Goal: Task Accomplishment & Management: Use online tool/utility

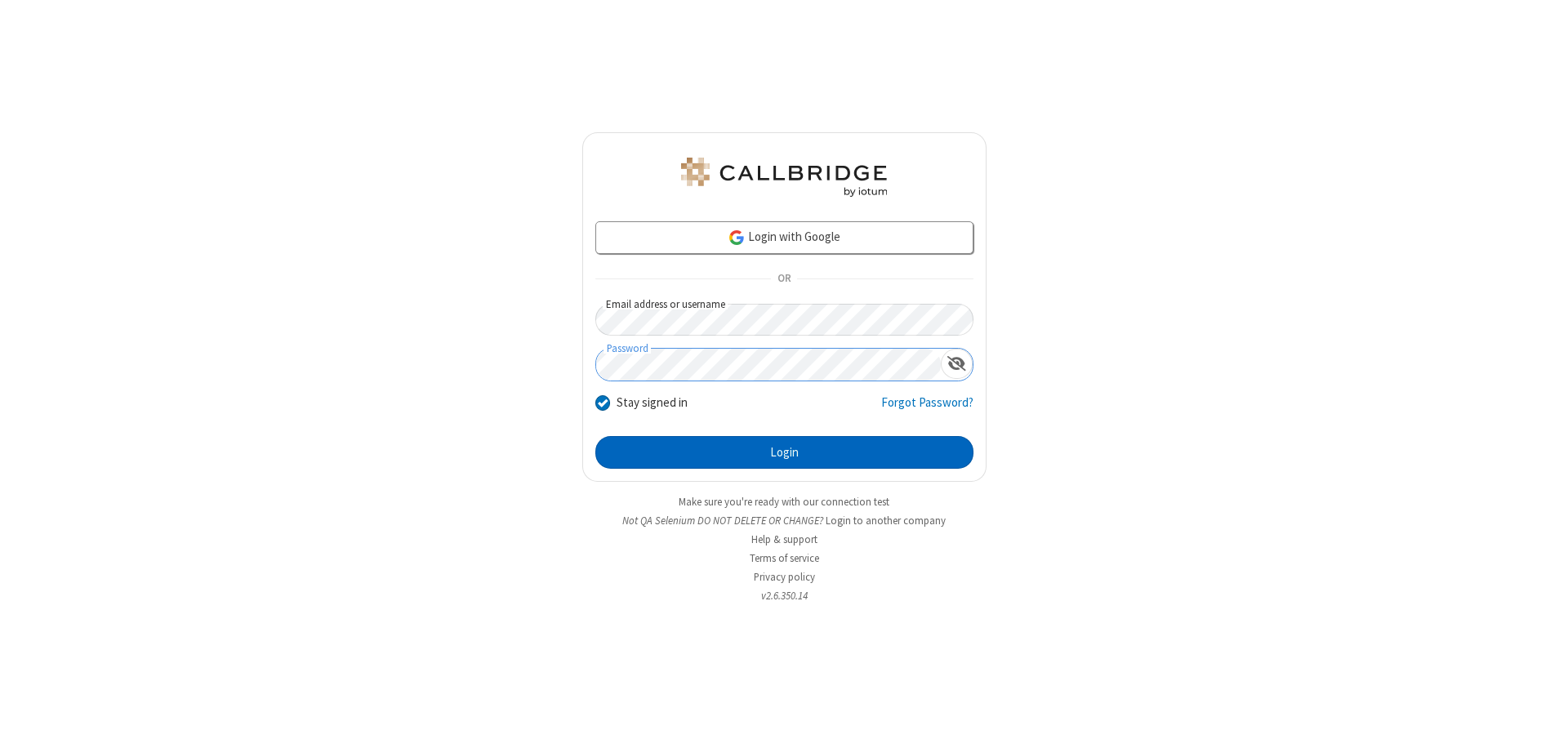
click at [784, 453] on button "Login" at bounding box center [784, 452] width 378 height 32
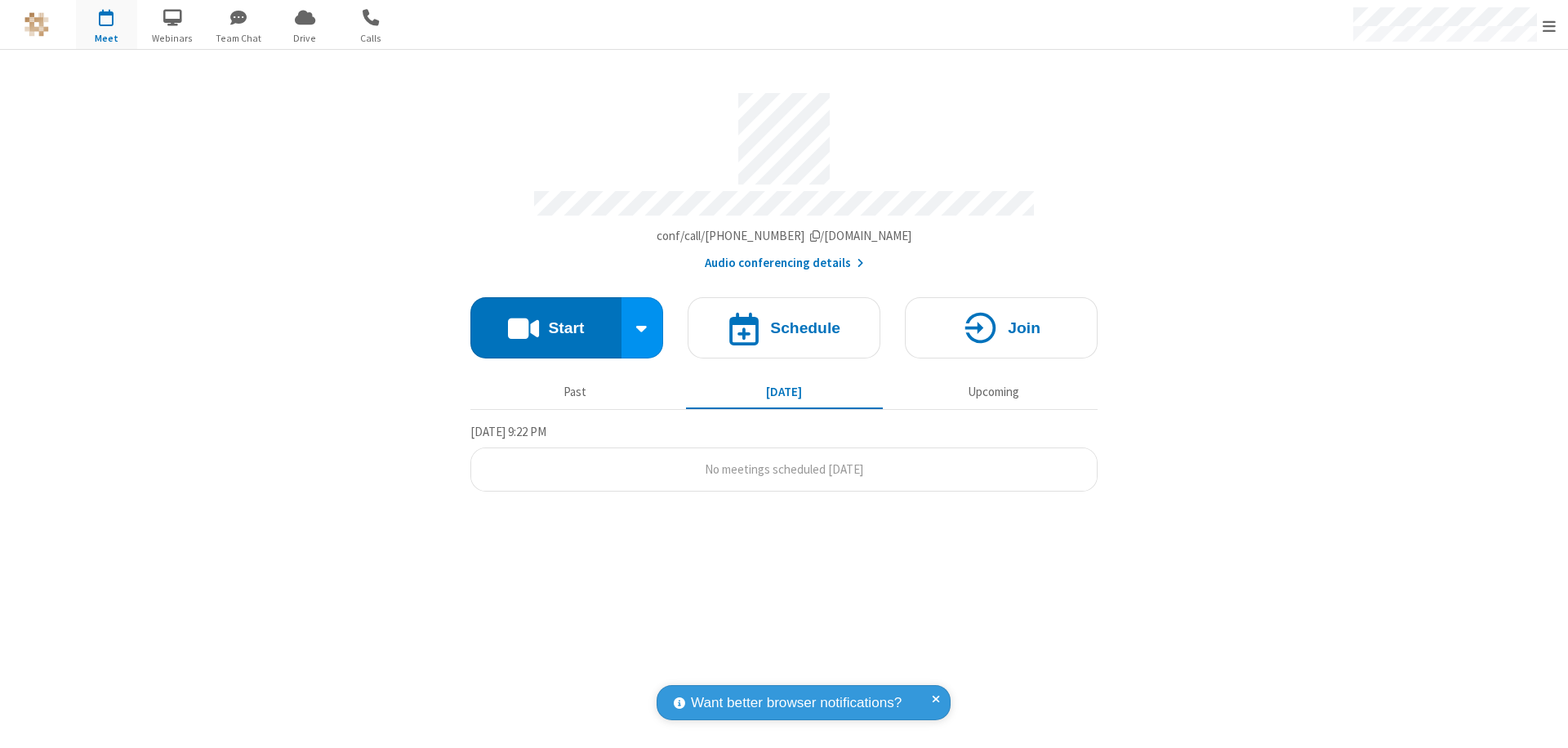
click at [546, 321] on button "Start" at bounding box center [546, 327] width 151 height 61
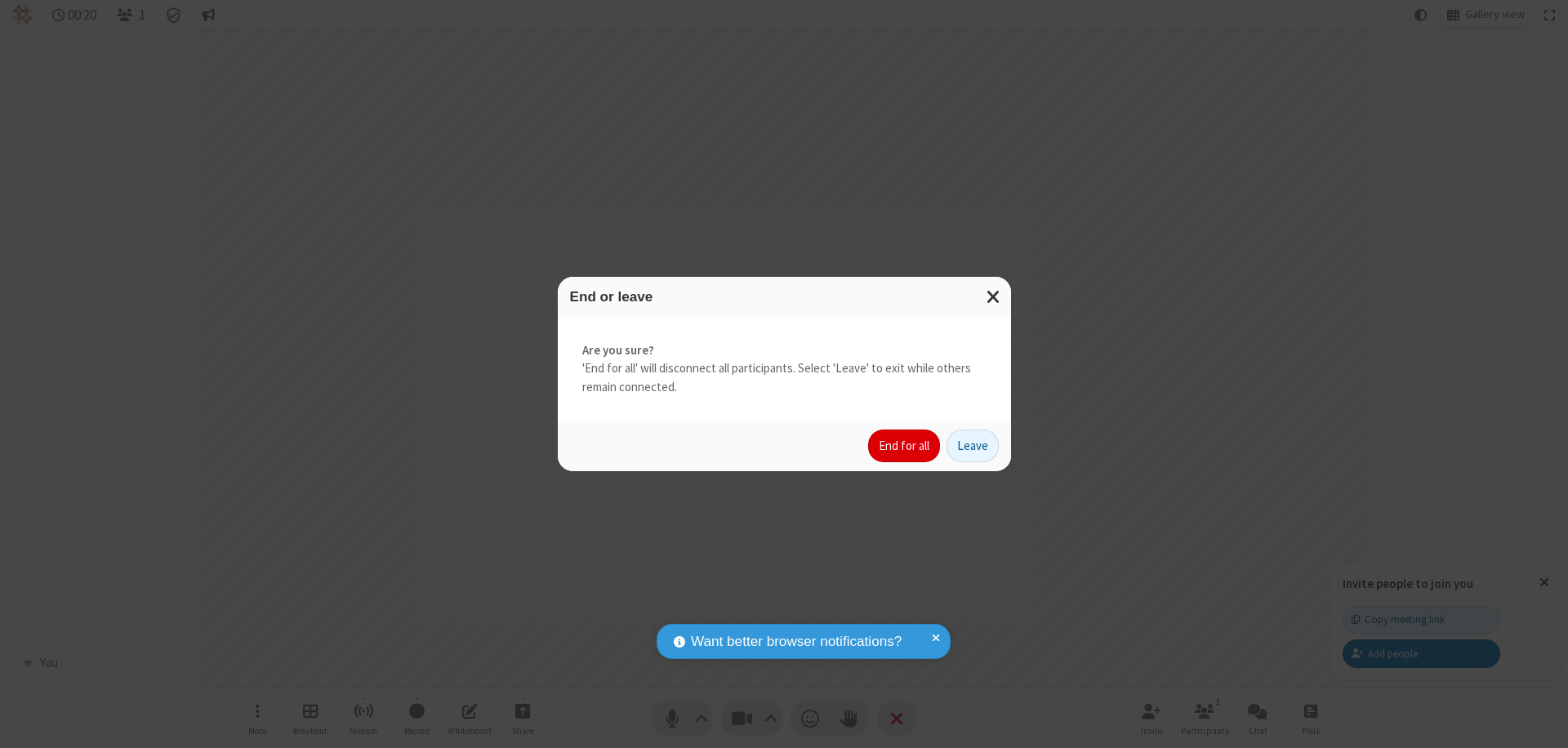
click at [905, 446] on button "End for all" at bounding box center [904, 445] width 72 height 32
